Goal: Task Accomplishment & Management: Use online tool/utility

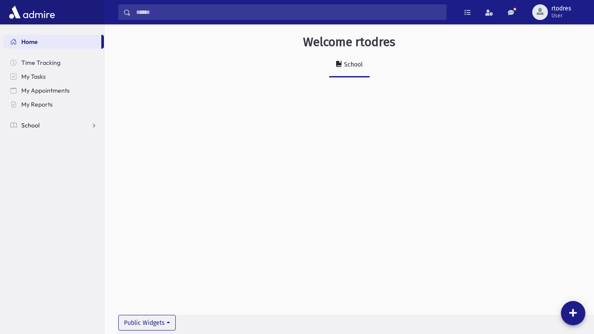
click at [28, 130] on link "School" at bounding box center [53, 125] width 100 height 14
click at [48, 158] on link "Attendance" at bounding box center [53, 153] width 100 height 14
click at [55, 171] on link "Entry" at bounding box center [53, 167] width 100 height 14
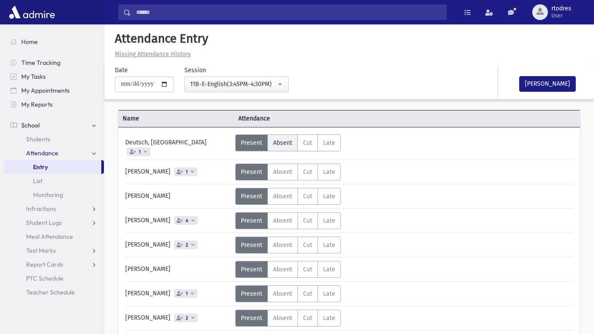
click at [279, 143] on span "Absent" at bounding box center [282, 142] width 19 height 7
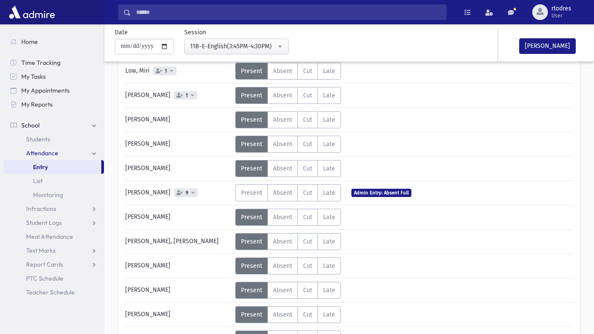
scroll to position [333, 0]
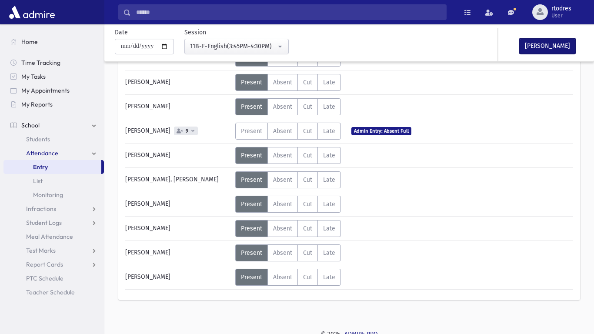
click at [552, 45] on button "Mark Done" at bounding box center [547, 46] width 56 height 16
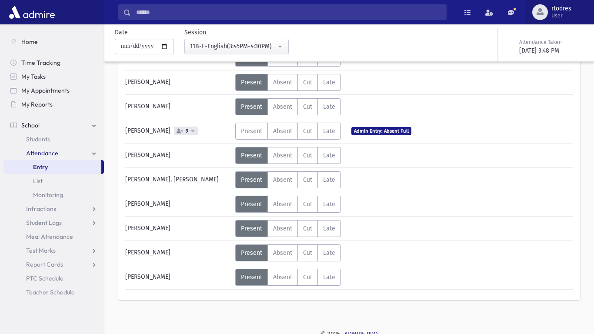
click at [543, 0] on button "rtodres User" at bounding box center [559, 12] width 69 height 24
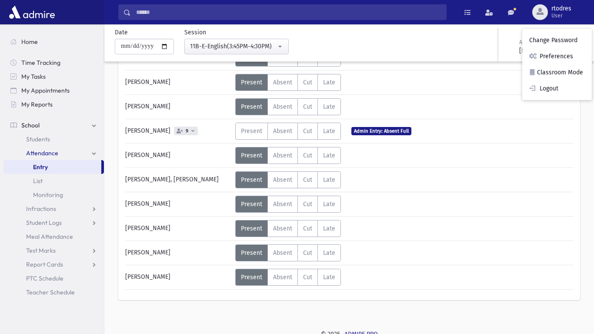
click at [554, 96] on div "rtodres Change Password Preferences Classroom Mode Logout" at bounding box center [557, 64] width 70 height 71
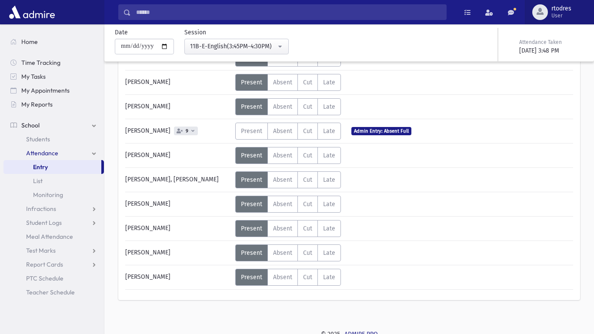
click at [563, 0] on button "rtodres User" at bounding box center [559, 12] width 69 height 24
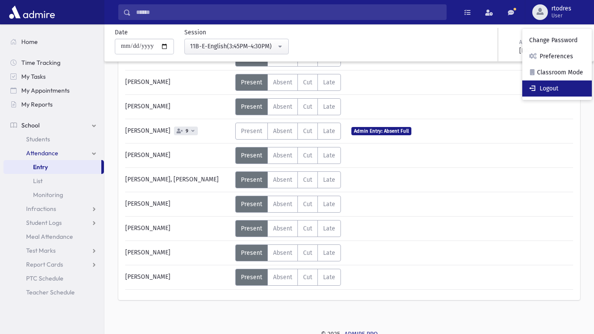
click at [571, 94] on link "Logout" at bounding box center [557, 88] width 70 height 16
